Goal: Submit feedback/report problem: Submit feedback/report problem

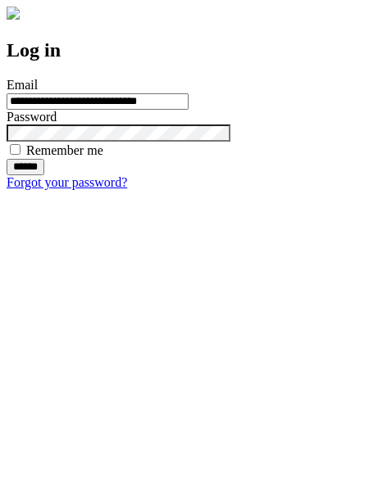
type input "**********"
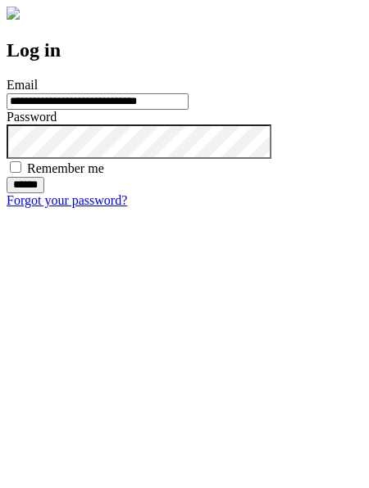
click at [44, 193] on input "******" at bounding box center [26, 185] width 38 height 16
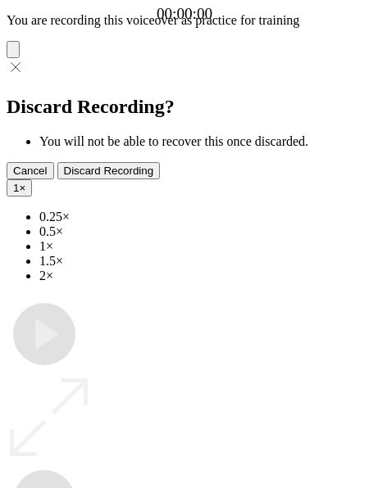
type input "**********"
